Goal: Find specific page/section: Find specific page/section

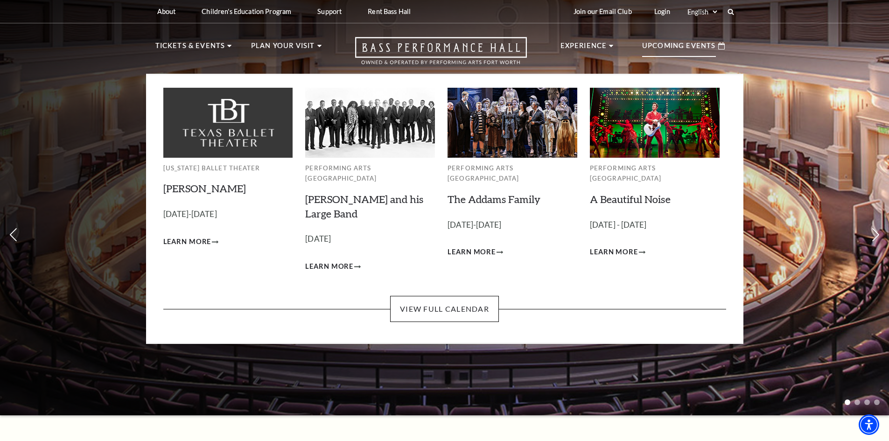
click at [654, 43] on p "Upcoming Events" at bounding box center [679, 48] width 74 height 17
click at [442, 298] on link "View Full Calendar" at bounding box center [444, 309] width 109 height 26
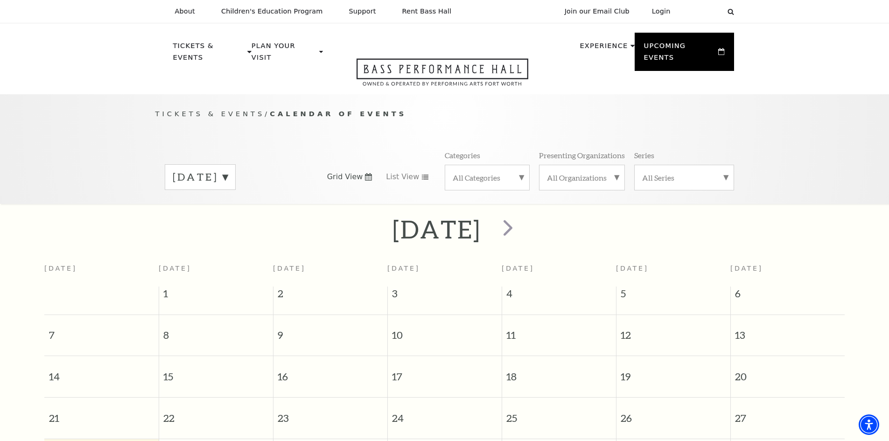
click at [705, 173] on label "All Series" at bounding box center [684, 178] width 84 height 10
click at [476, 173] on label "All Categories" at bounding box center [487, 178] width 69 height 10
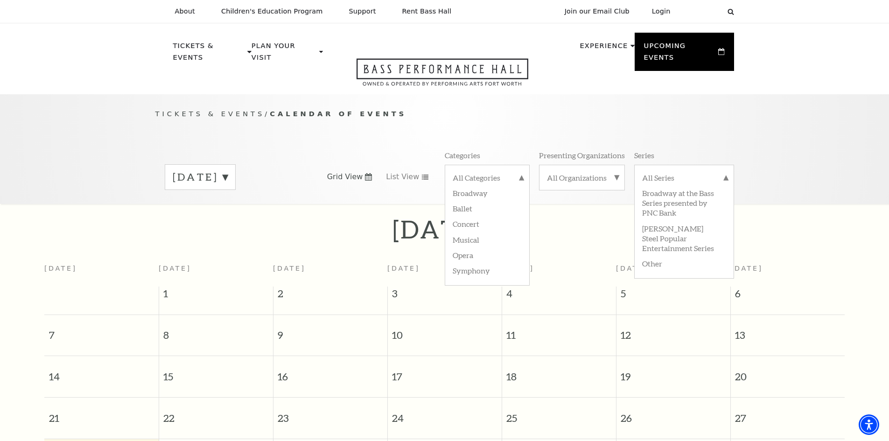
click at [228, 170] on label "September 2025" at bounding box center [200, 177] width 55 height 14
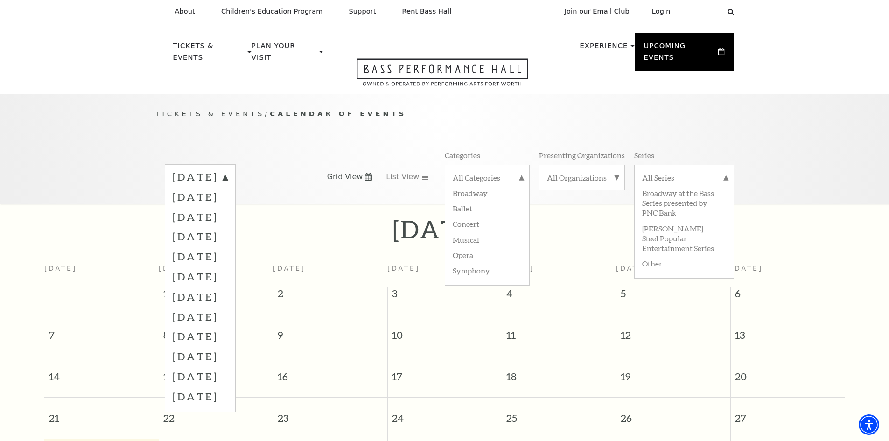
click at [92, 151] on div "Tickets & Events / Calendar of Events September 2025 October 2025 November 2025…" at bounding box center [444, 149] width 889 height 110
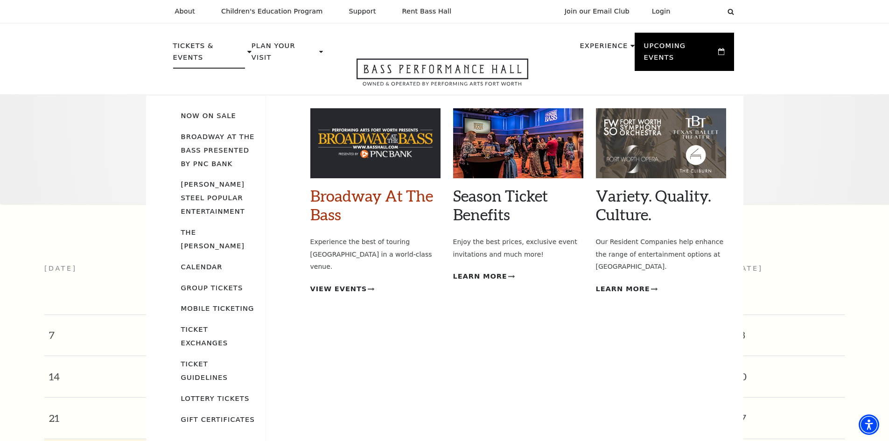
click at [363, 186] on link "Broadway At The Bass" at bounding box center [371, 204] width 123 height 37
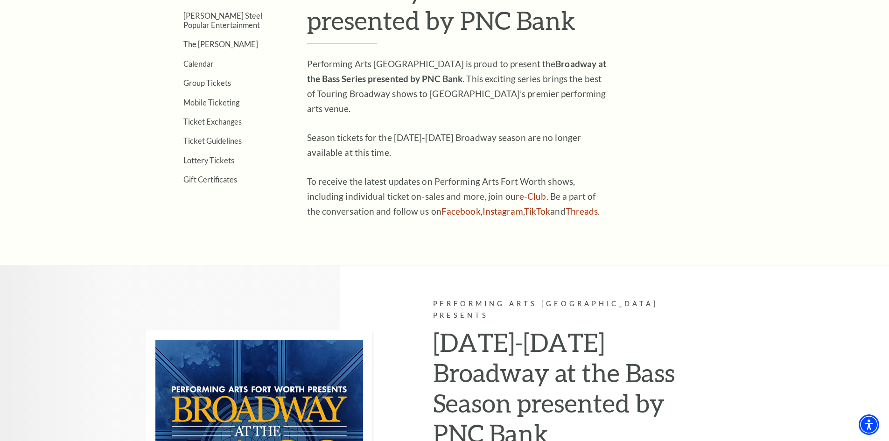
scroll to position [327, 0]
